Goal: Task Accomplishment & Management: Manage account settings

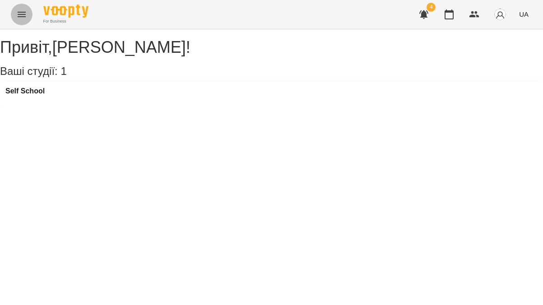
click at [24, 18] on icon "Menu" at bounding box center [21, 14] width 11 height 11
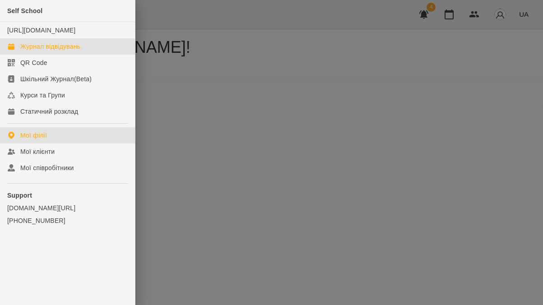
click at [64, 51] on div "Журнал відвідувань" at bounding box center [50, 46] width 60 height 9
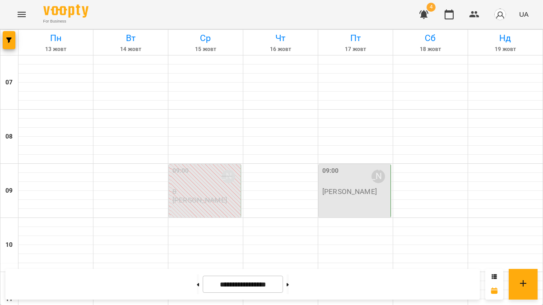
scroll to position [428, 0]
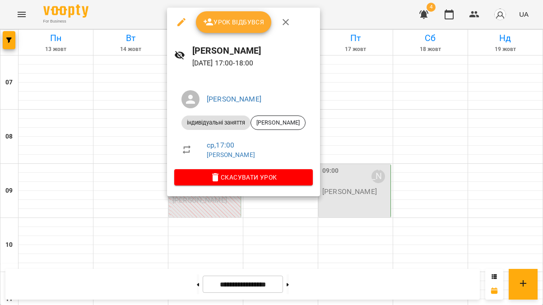
click at [235, 28] on button "Урок відбувся" at bounding box center [234, 22] width 76 height 22
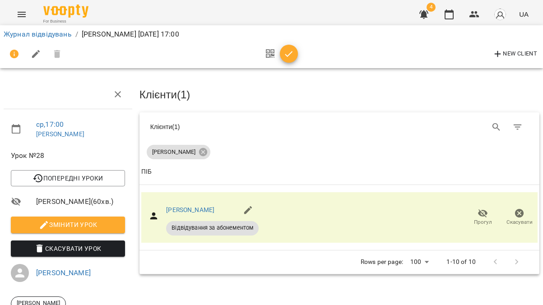
click at [288, 53] on icon "button" at bounding box center [289, 54] width 11 height 11
